Goal: Information Seeking & Learning: Learn about a topic

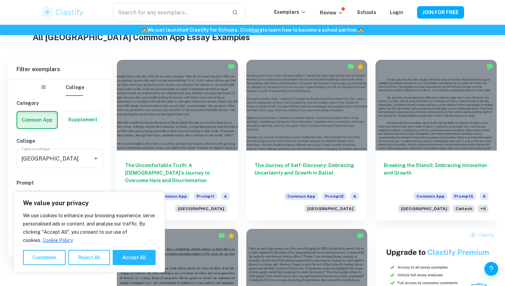
scroll to position [114, 0]
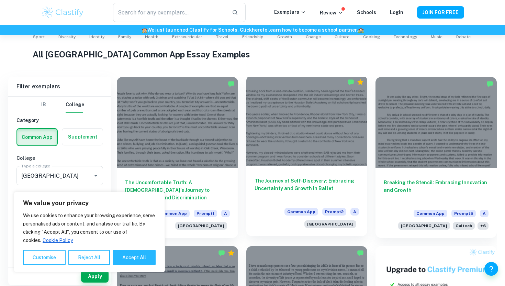
scroll to position [166, 0]
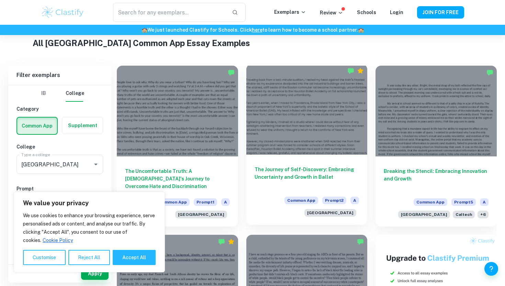
click at [303, 137] on div at bounding box center [306, 109] width 121 height 91
